Goal: Transaction & Acquisition: Download file/media

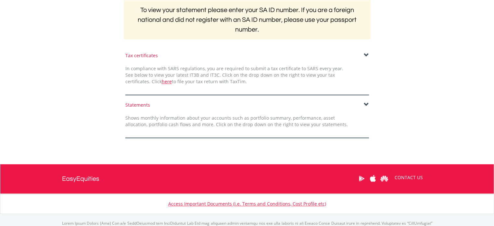
scroll to position [136, 0]
click at [364, 57] on span at bounding box center [366, 55] width 5 height 5
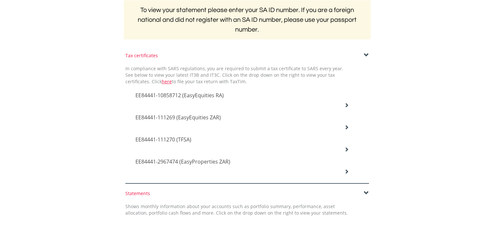
click at [214, 99] on span "EE84441-111269 (EasyEquities ZAR)" at bounding box center [179, 95] width 88 height 7
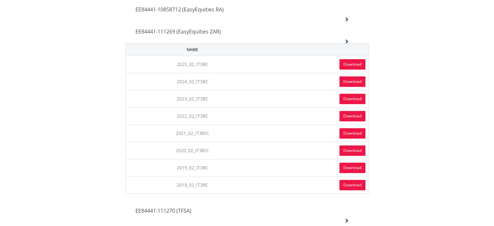
scroll to position [222, 0]
click at [344, 60] on link "Download" at bounding box center [352, 64] width 26 height 10
click at [255, 13] on h4 "EE84441-111269 (EasyEquities ZAR)" at bounding box center [242, 10] width 214 height 8
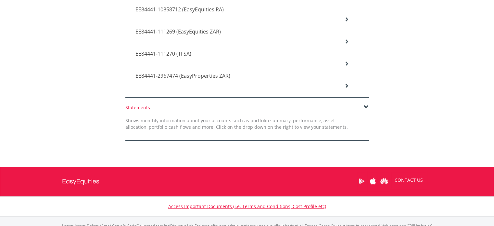
click at [214, 13] on h4 "EE84441-111270 (TFSA)" at bounding box center [242, 10] width 214 height 8
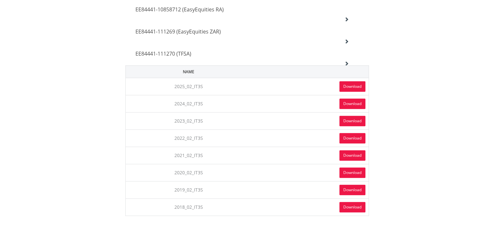
click at [346, 85] on link "Download" at bounding box center [352, 86] width 26 height 10
click at [203, 21] on div "EE84441-111270 (TFSA)" at bounding box center [242, 10] width 223 height 22
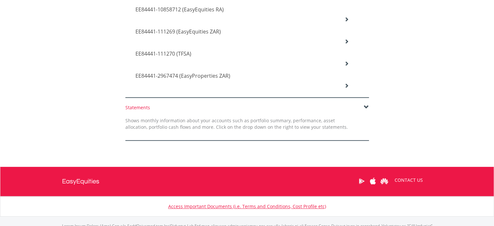
click at [249, 9] on h4 "EE84441-10858712 (EasyEquities RA)" at bounding box center [242, 10] width 214 height 8
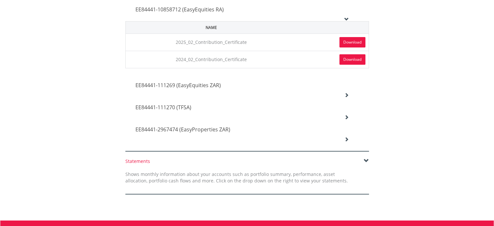
click at [344, 41] on link "Download" at bounding box center [352, 42] width 26 height 10
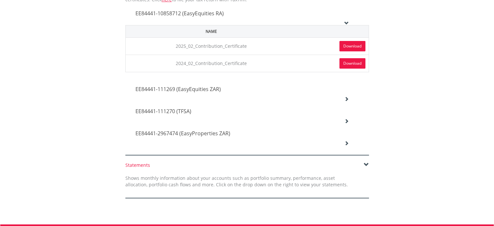
scroll to position [221, 0]
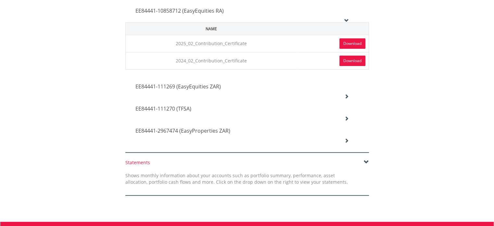
click at [344, 98] on icon at bounding box center [346, 96] width 5 height 5
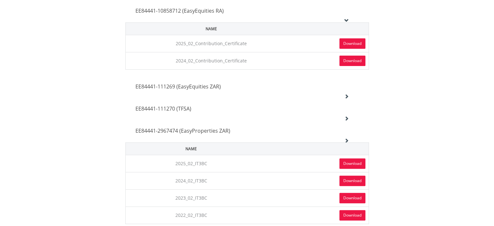
click at [354, 163] on link "Download" at bounding box center [352, 163] width 26 height 10
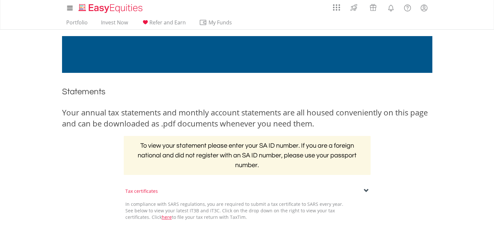
scroll to position [0, 0]
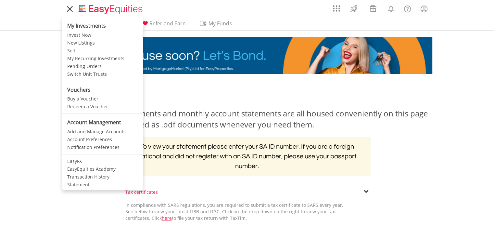
click at [71, 14] on link at bounding box center [70, 9] width 16 height 15
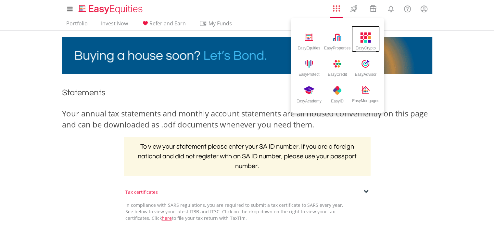
click at [360, 43] on img at bounding box center [365, 37] width 11 height 11
